Goal: Check status: Check status

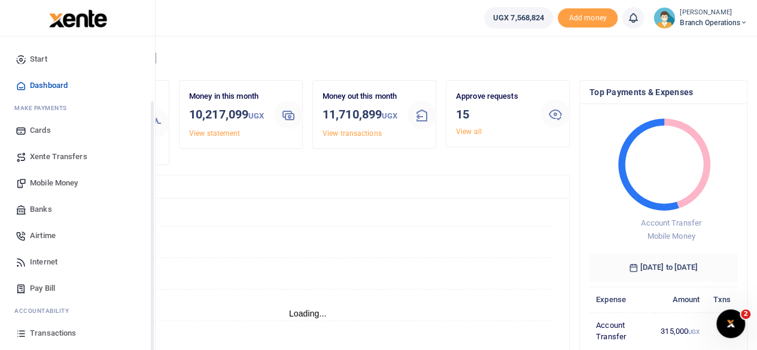
scroll to position [77, 0]
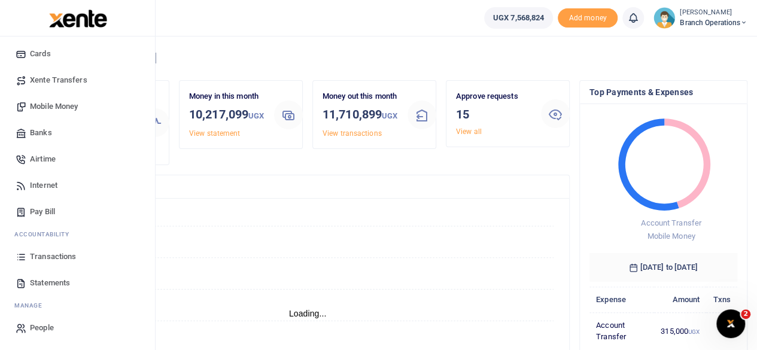
click at [62, 254] on span "Transactions" at bounding box center [53, 257] width 46 height 12
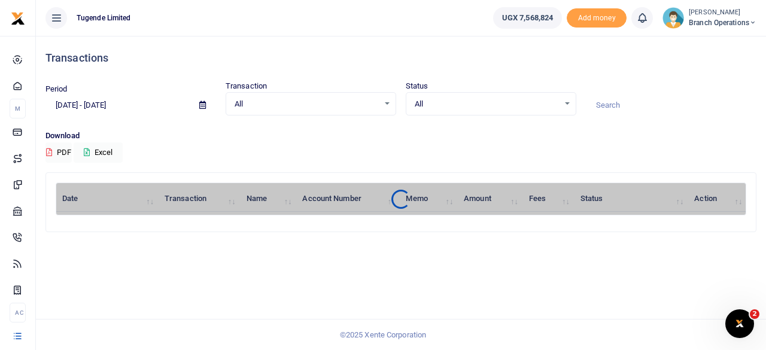
drag, startPoint x: 630, startPoint y: 95, endPoint x: 619, endPoint y: 106, distance: 16.1
click at [619, 106] on input at bounding box center [671, 105] width 170 height 20
paste input "TLUG-016493"
click at [615, 106] on input "TLUG-016493" at bounding box center [671, 105] width 170 height 20
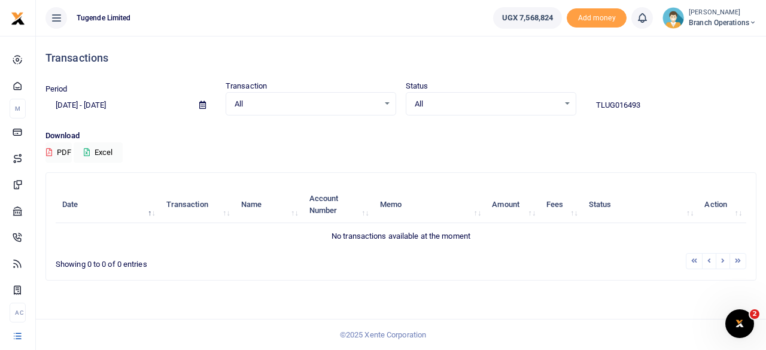
type input "TLUG016493"
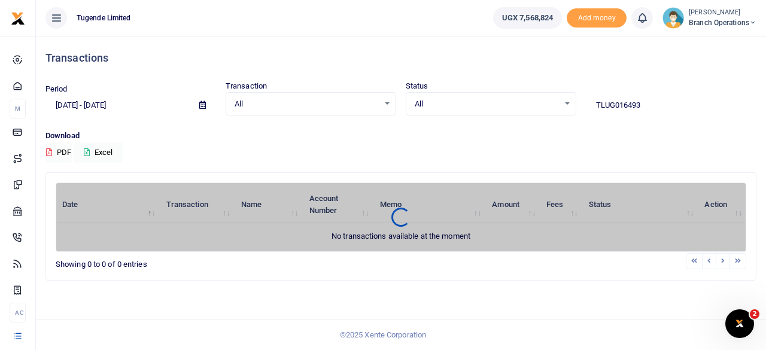
click at [199, 103] on icon at bounding box center [202, 105] width 7 height 8
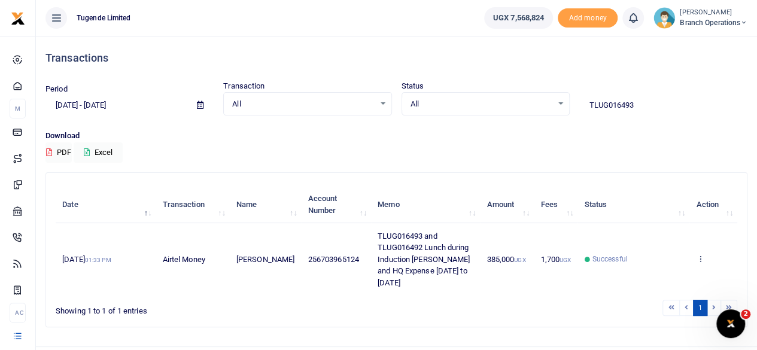
click at [433, 147] on div "Download PDF Excel" at bounding box center [396, 146] width 702 height 33
click at [703, 260] on icon at bounding box center [700, 258] width 8 height 8
click at [654, 277] on link "View details" at bounding box center [656, 284] width 95 height 17
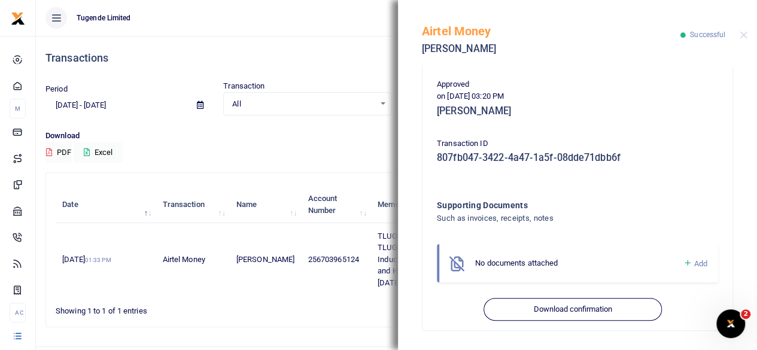
scroll to position [309, 0]
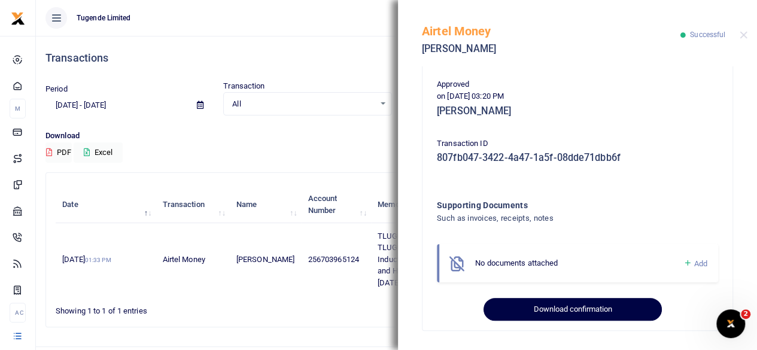
click at [570, 316] on button "Download confirmation" at bounding box center [572, 309] width 178 height 23
